Goal: Task Accomplishment & Management: Complete application form

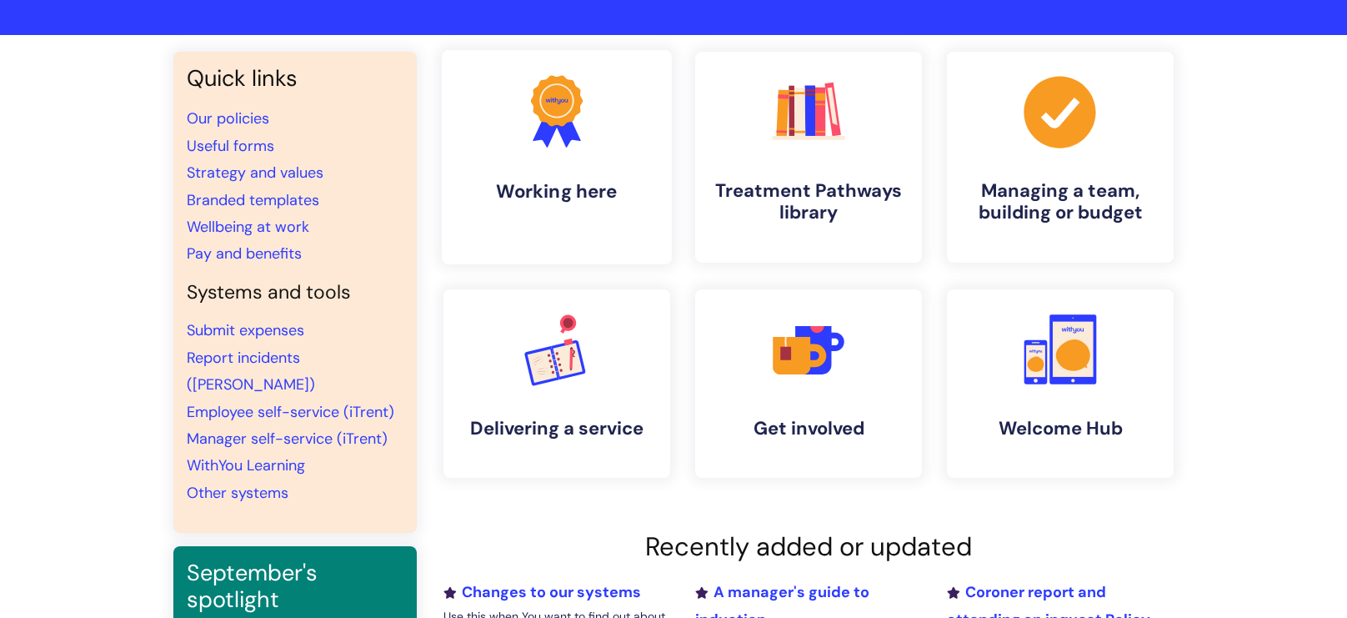
scroll to position [98, 0]
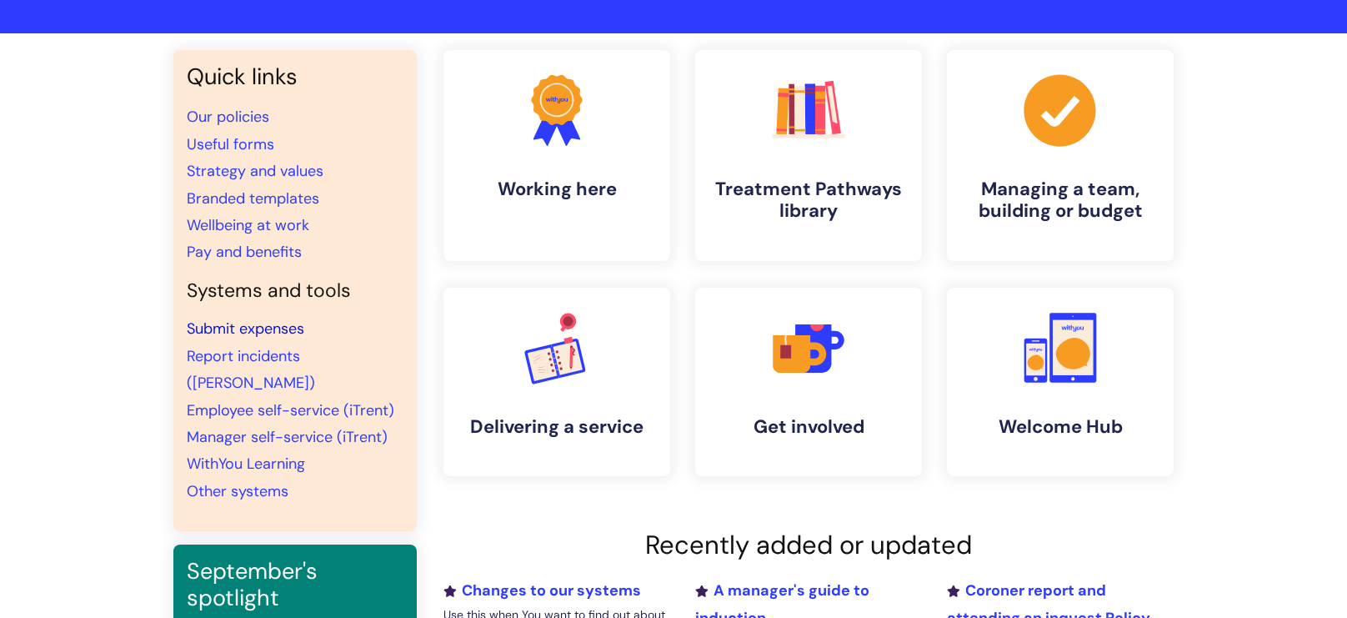
click at [269, 323] on link "Submit expenses" at bounding box center [246, 329] width 118 height 20
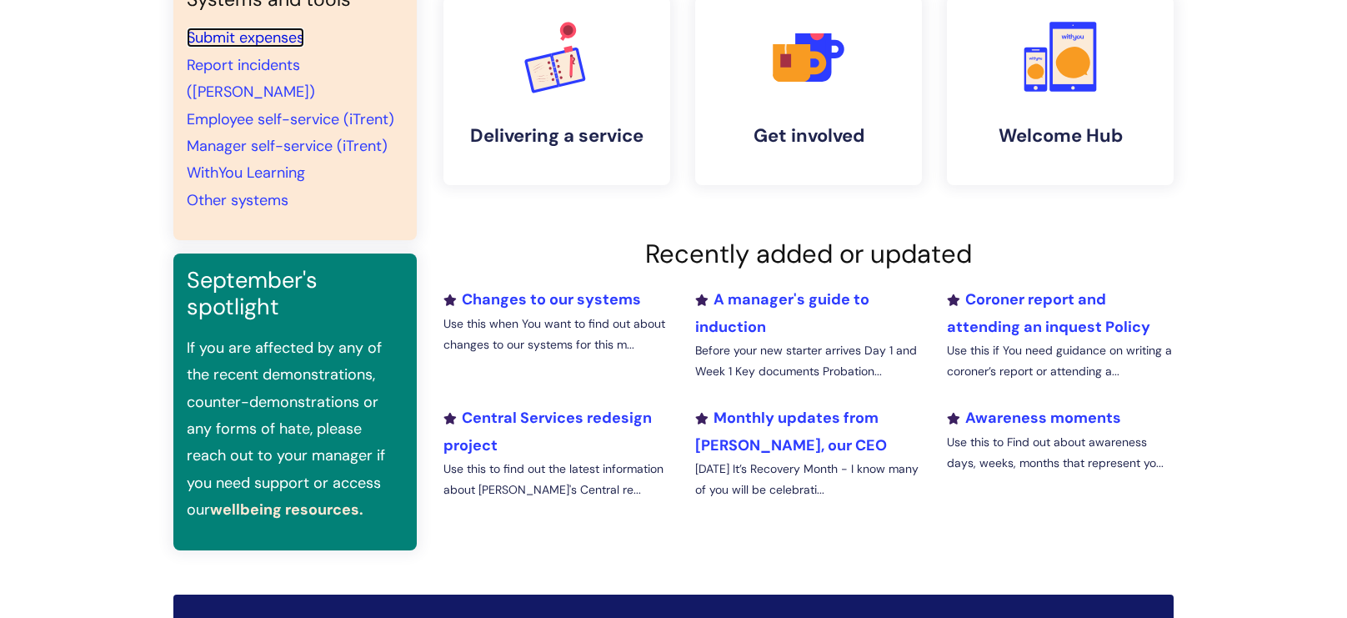
scroll to position [0, 0]
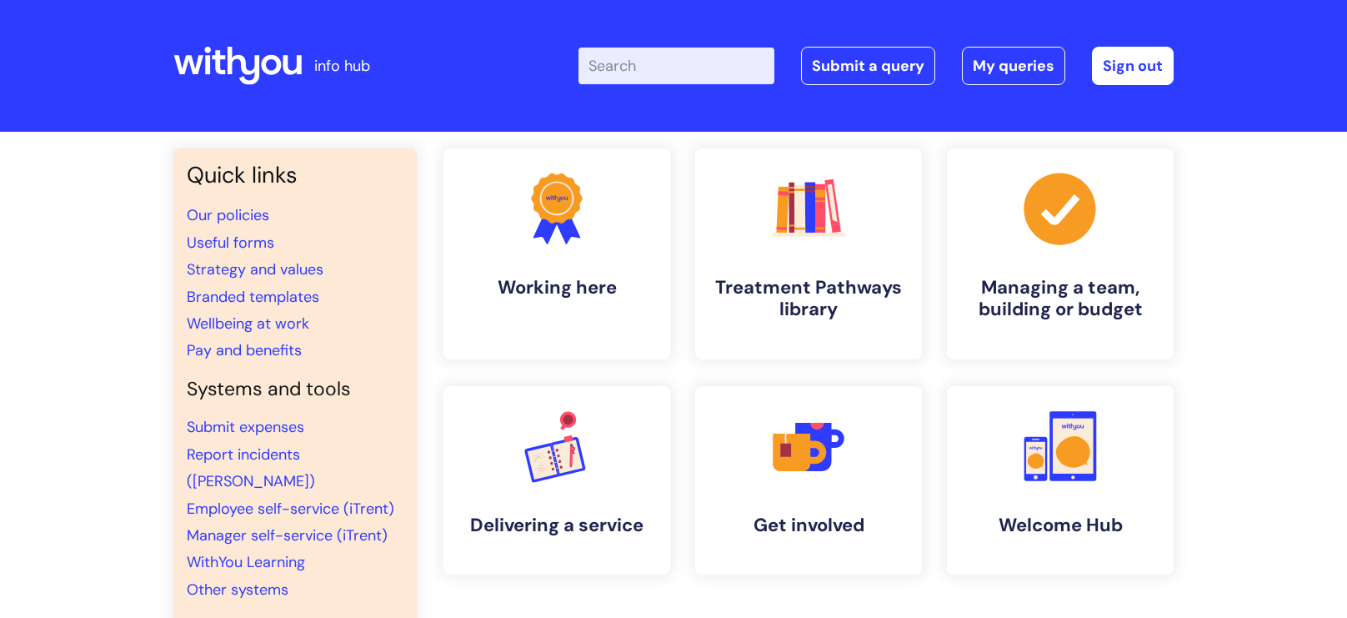
click at [665, 64] on input "Enter your search term here..." at bounding box center [677, 66] width 196 height 37
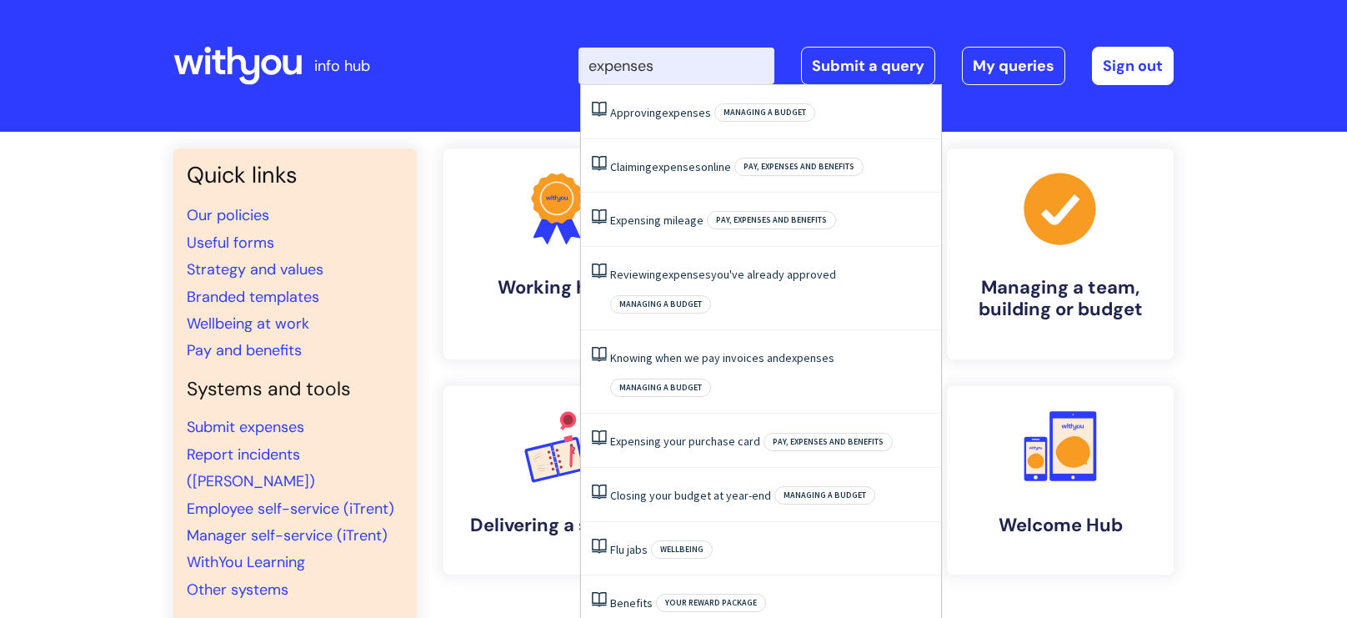
type input "expenses"
click button "Search" at bounding box center [0, 0] width 0 height 0
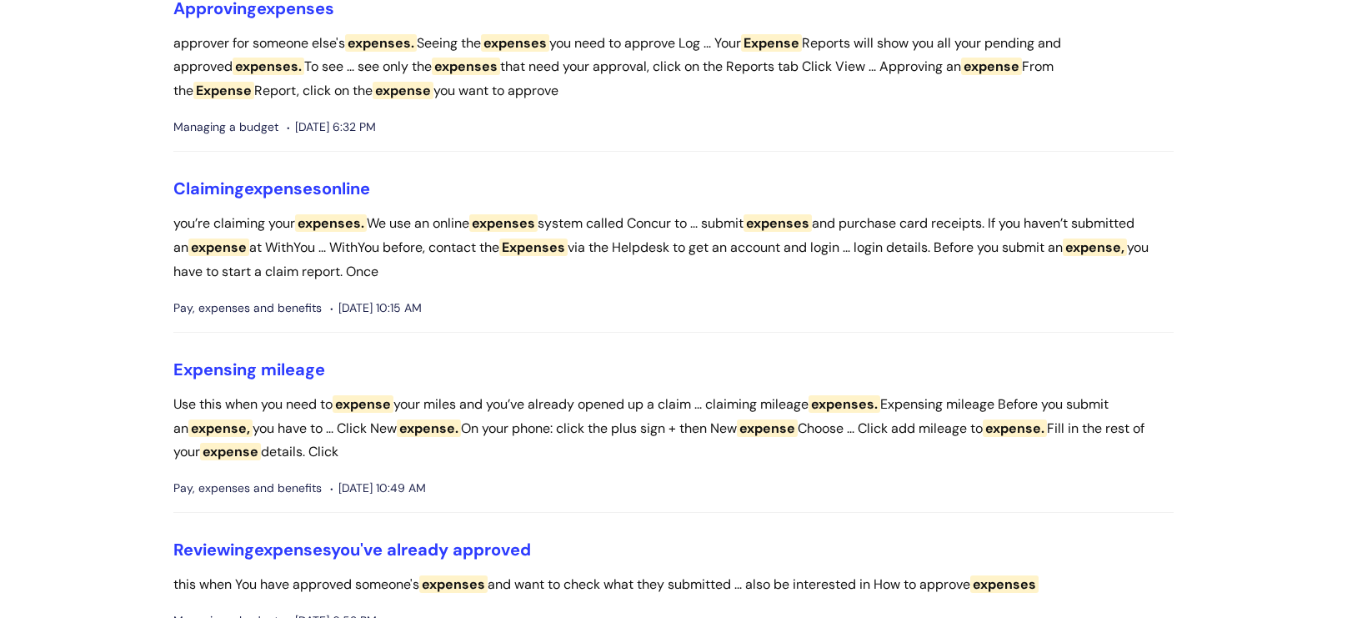
scroll to position [188, 0]
click at [286, 179] on span "expenses" at bounding box center [283, 188] width 78 height 22
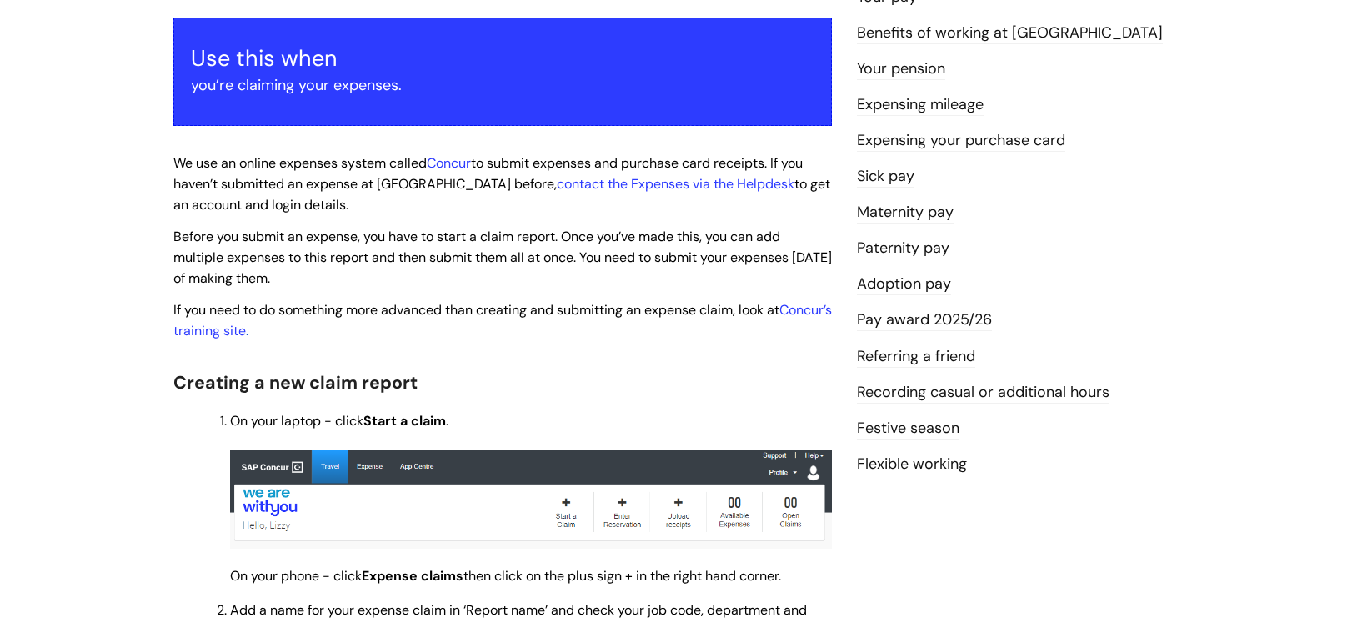
scroll to position [303, 0]
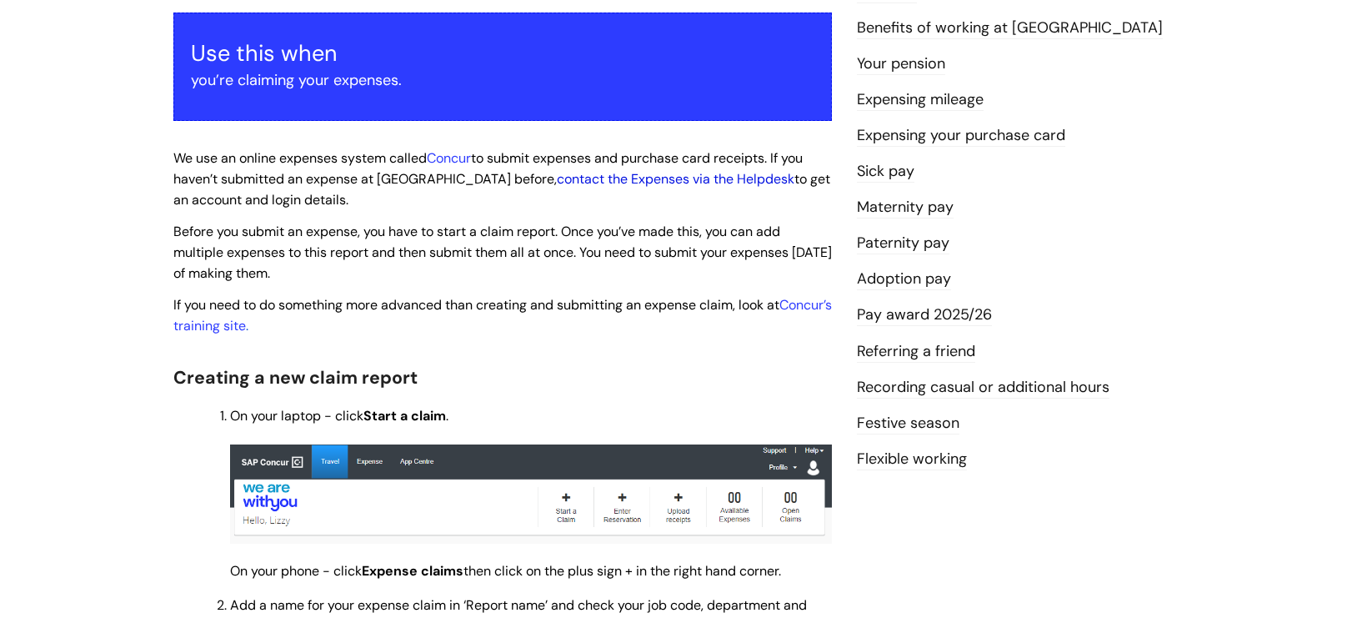
click at [622, 179] on link "contact the Expenses via the Helpdesk" at bounding box center [676, 179] width 238 height 18
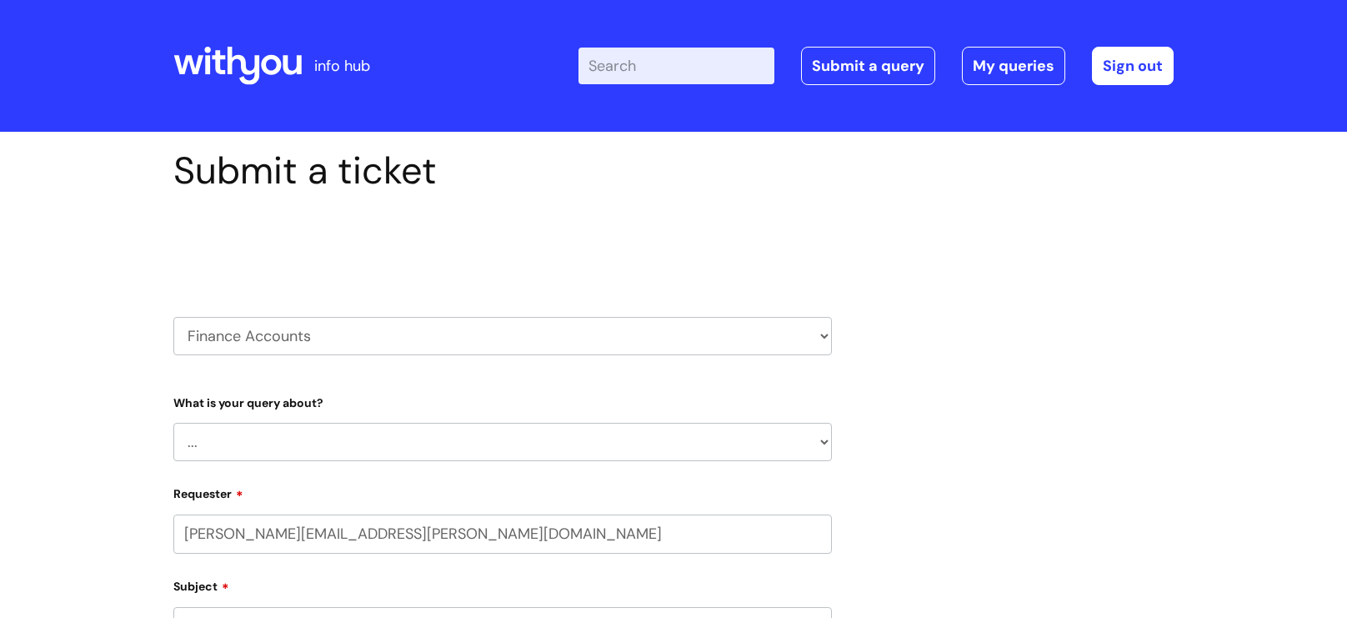
select select "80004157224"
click at [376, 445] on select "... Finance Systems Finance Requests (inc. Expenses) Invoices Research" at bounding box center [502, 442] width 659 height 38
click at [173, 424] on select "... Finance Systems Finance Requests (inc. Expenses) Invoices Research" at bounding box center [502, 442] width 659 height 38
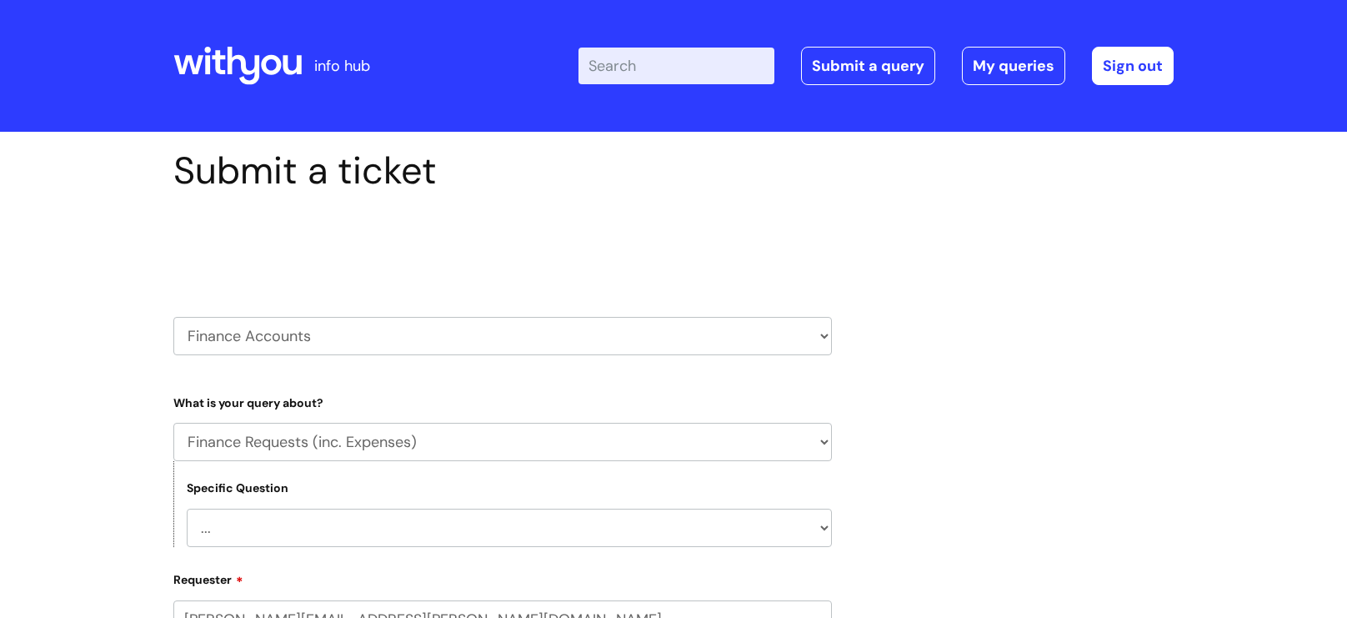
click at [260, 533] on select "... Budgets Expenses Getting Edits/Revisions New Supplier Purchase cards/ Petty…" at bounding box center [509, 528] width 645 height 38
click at [231, 439] on select "... Finance Systems Finance Requests (inc. Expenses) Invoices Research" at bounding box center [502, 442] width 659 height 38
select select "Finance Systems"
click at [173, 424] on select "... Finance Systems Finance Requests (inc. Expenses) Invoices Research" at bounding box center [502, 442] width 659 height 38
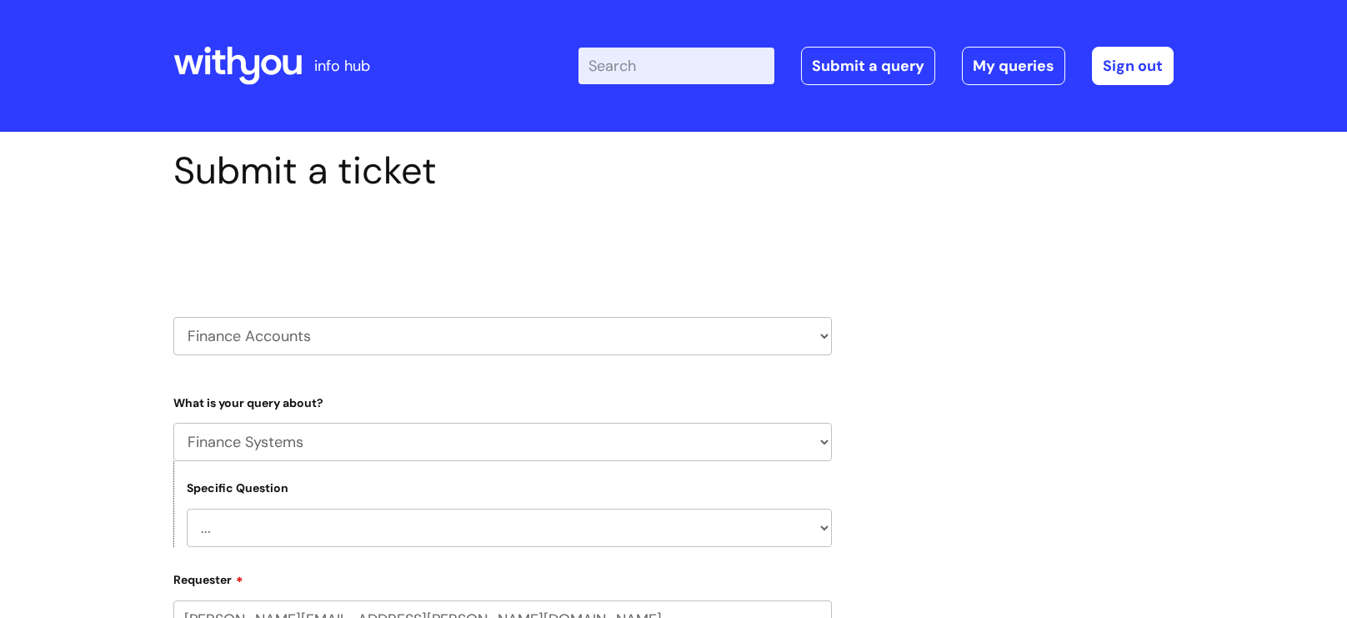
click at [240, 522] on select "... Concur + Basware Exchequer" at bounding box center [509, 528] width 645 height 38
select select "Concur + Basware"
click at [187, 510] on select "... Concur + Basware Exchequer" at bounding box center [509, 528] width 645 height 38
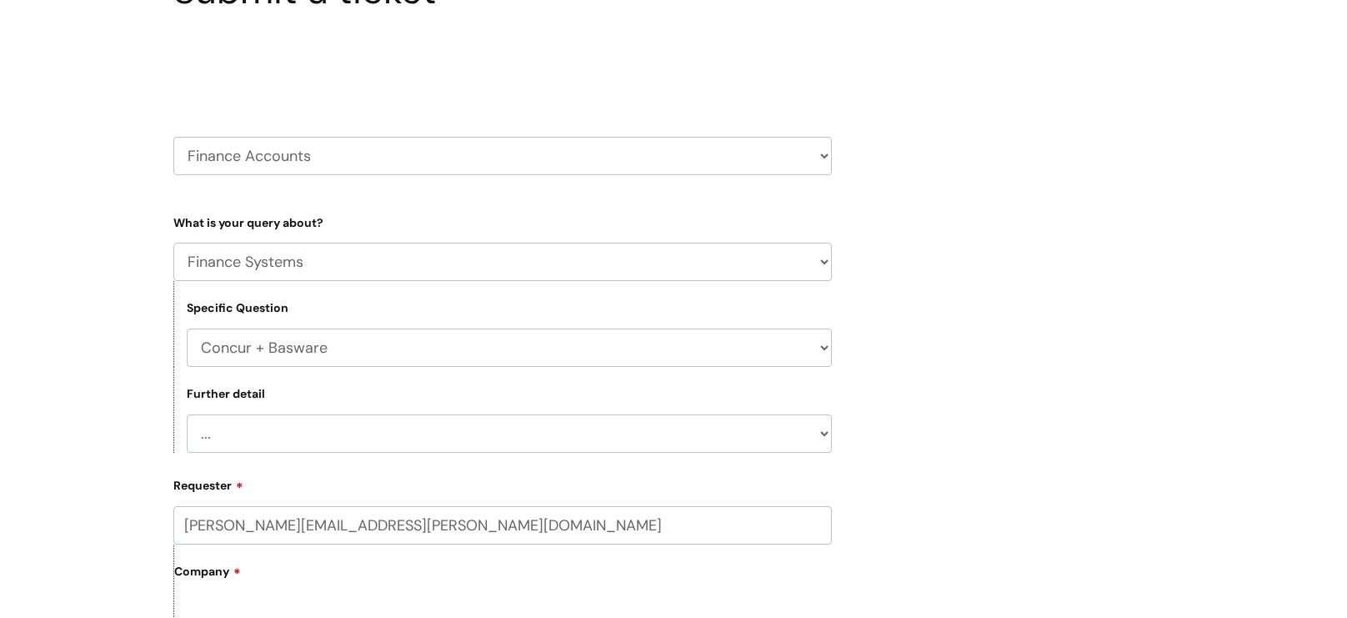
scroll to position [187, 0]
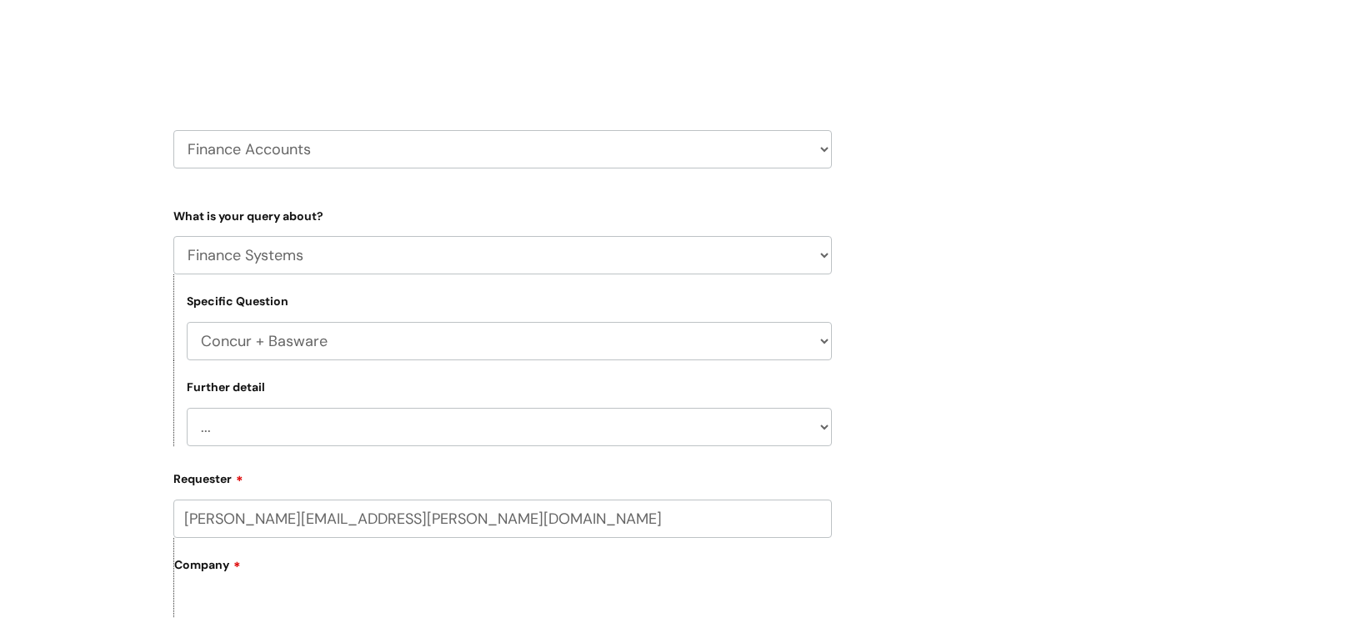
click at [263, 436] on select "... Access/Login issues Approval flow updates/issues New Suppliers + Job Codes …" at bounding box center [509, 427] width 645 height 38
select select "Access/Login issues"
click at [187, 409] on select "... Access/Login issues Approval flow updates/issues New Suppliers + Job Codes …" at bounding box center [509, 427] width 645 height 38
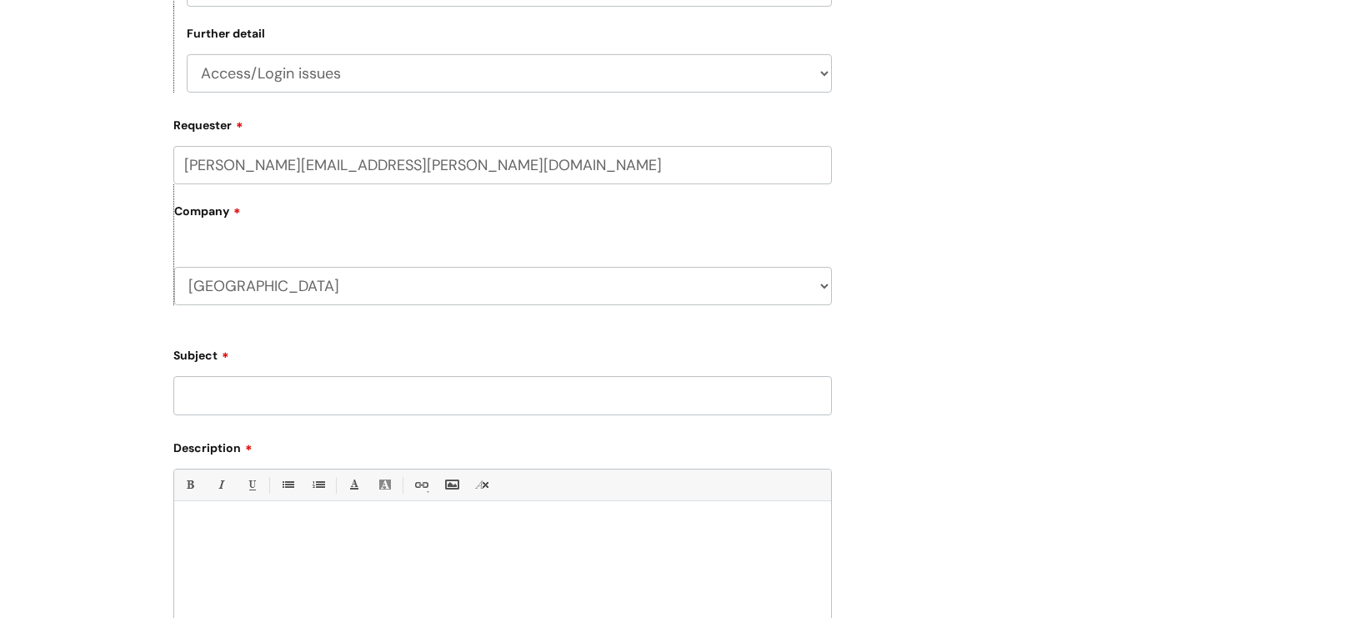
scroll to position [545, 0]
click at [229, 384] on input "Subject" at bounding box center [502, 391] width 659 height 38
type input "S"
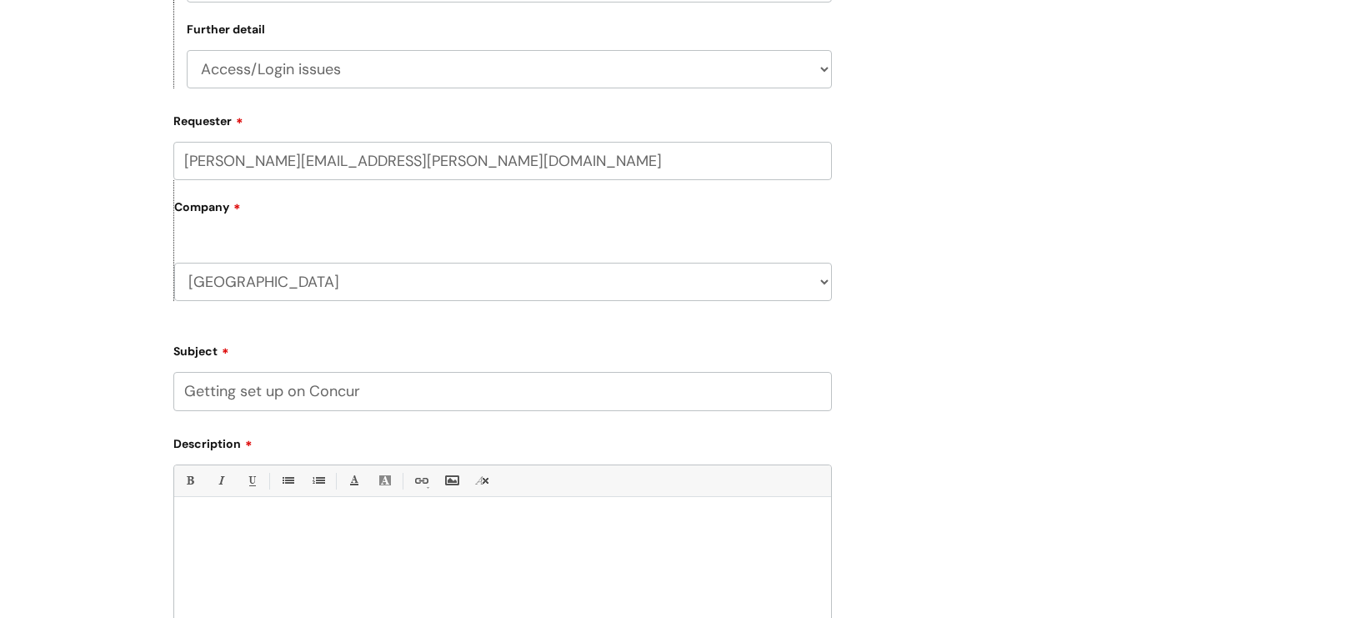
type input "Getting set up on Concur"
click at [200, 539] on div at bounding box center [502, 562] width 657 height 115
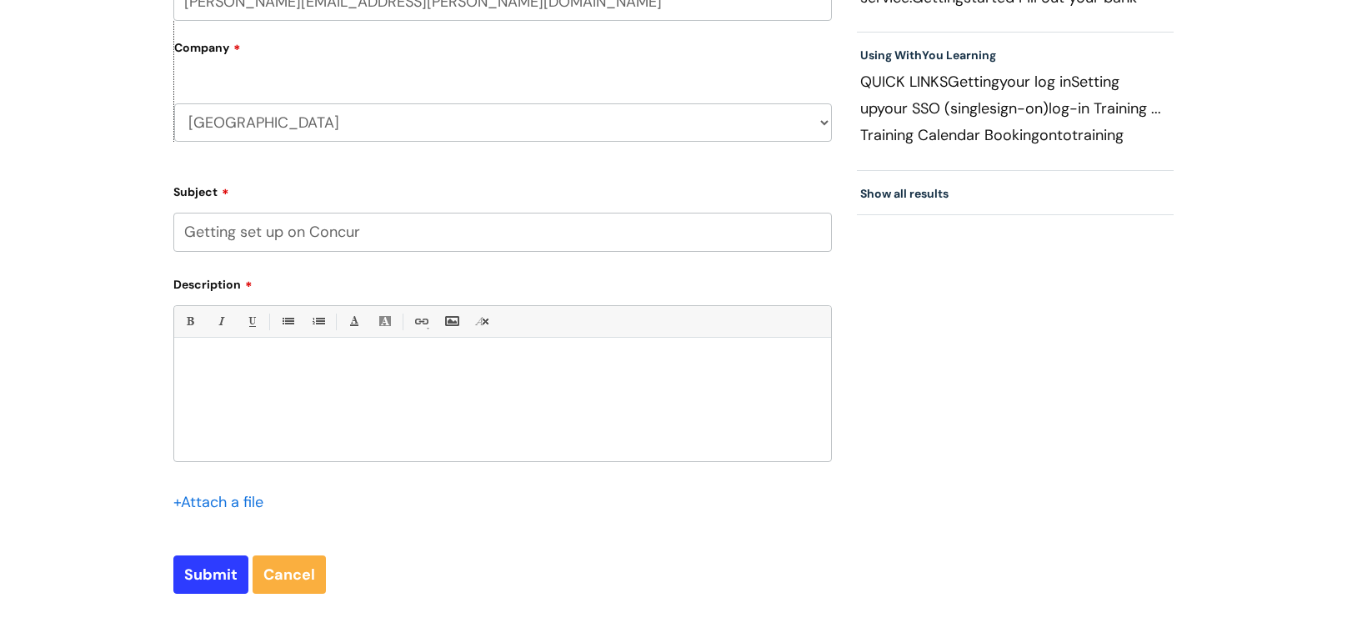
scroll to position [745, 0]
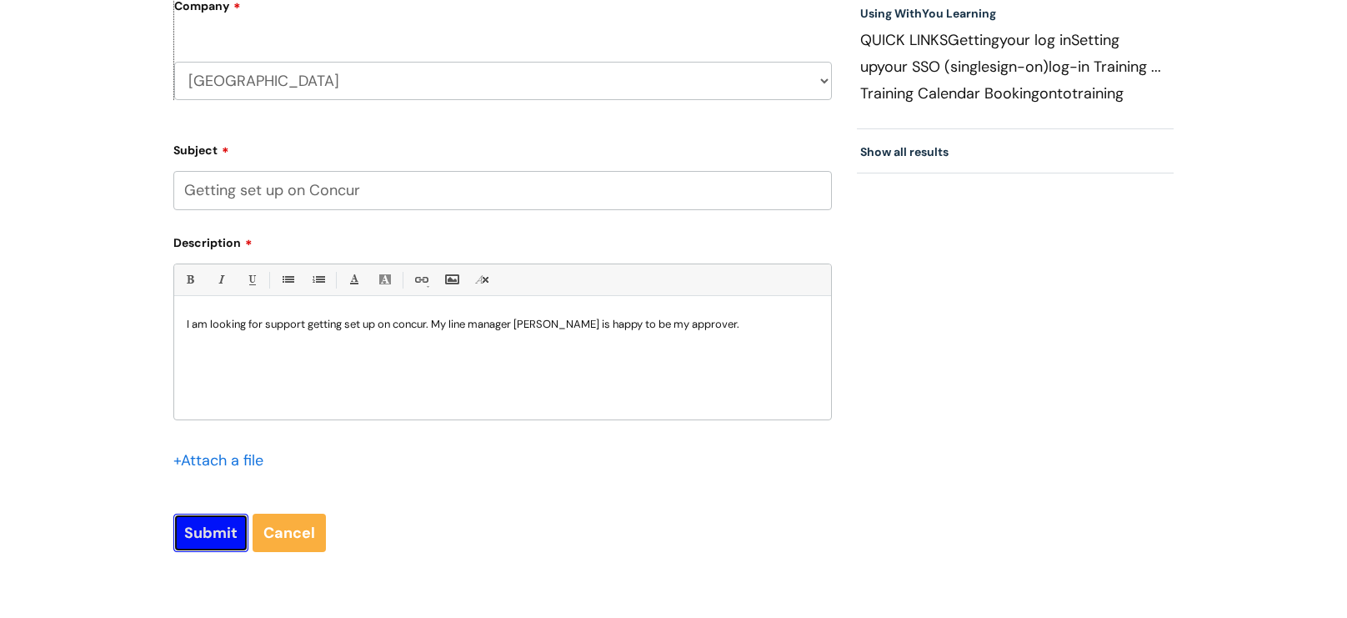
click at [209, 539] on input "Submit" at bounding box center [210, 533] width 75 height 38
type input "Please Wait..."
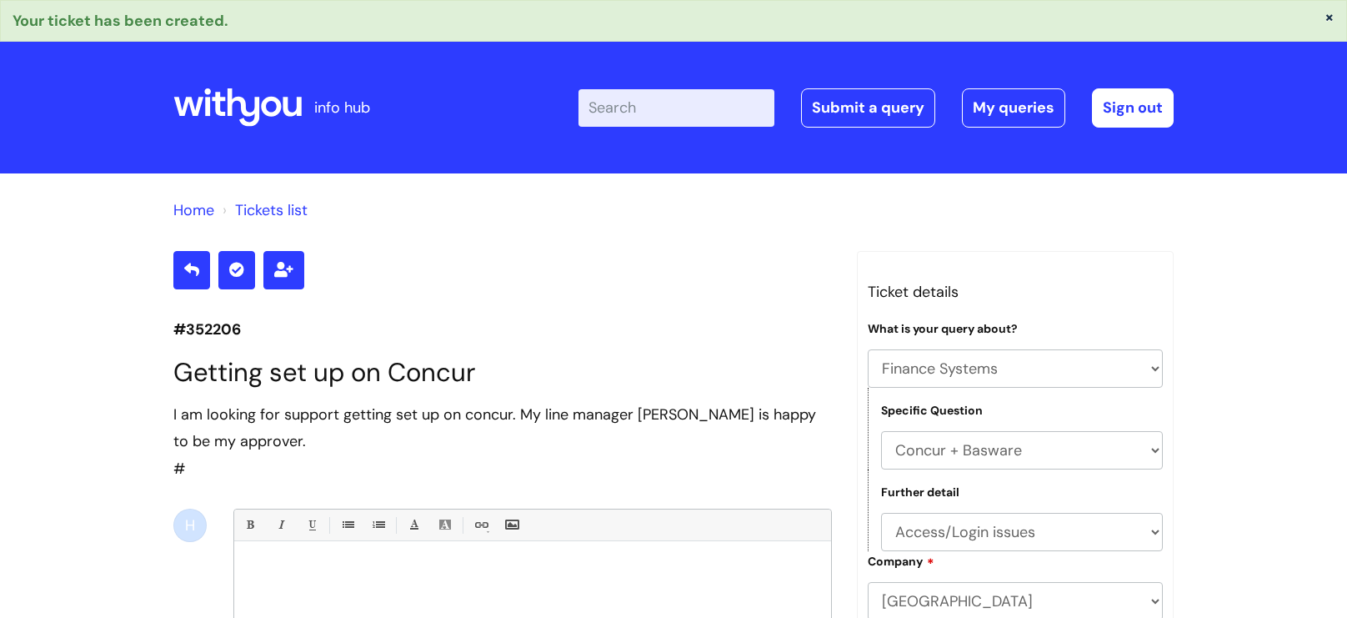
select select "Finance Systems"
select select "Concur + Basware"
select select "Access/Login issues"
